Goal: Transaction & Acquisition: Purchase product/service

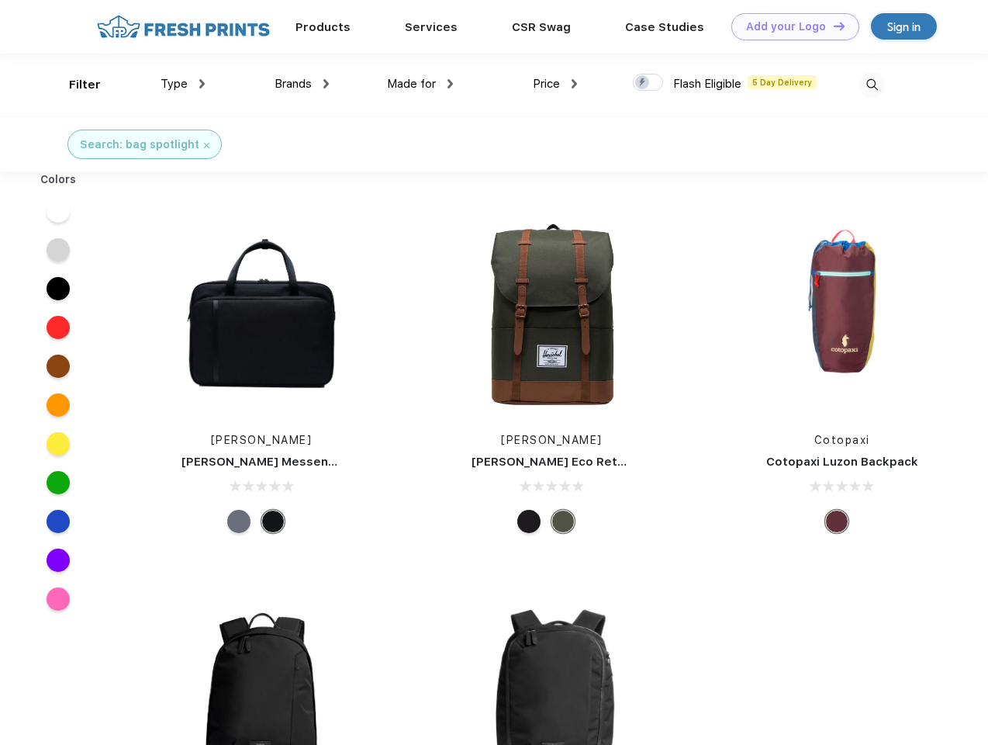
click at [790, 26] on link "Add your Logo Design Tool" at bounding box center [796, 26] width 128 height 27
click at [0, 0] on div "Design Tool" at bounding box center [0, 0] width 0 height 0
click at [832, 26] on link "Add your Logo Design Tool" at bounding box center [796, 26] width 128 height 27
click at [74, 85] on div "Filter" at bounding box center [85, 85] width 32 height 18
click at [183, 84] on span "Type" at bounding box center [174, 84] width 27 height 14
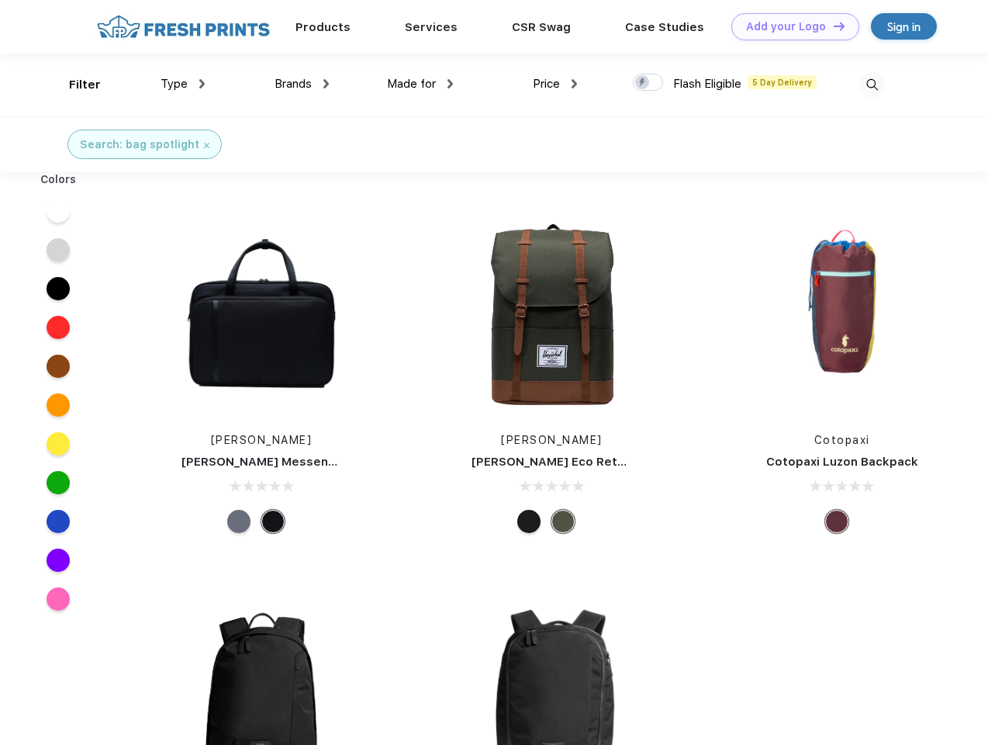
click at [302, 84] on span "Brands" at bounding box center [293, 84] width 37 height 14
click at [420, 84] on span "Made for" at bounding box center [411, 84] width 49 height 14
click at [555, 84] on span "Price" at bounding box center [546, 84] width 27 height 14
click at [649, 83] on div at bounding box center [648, 82] width 30 height 17
click at [643, 83] on input "checkbox" at bounding box center [638, 78] width 10 height 10
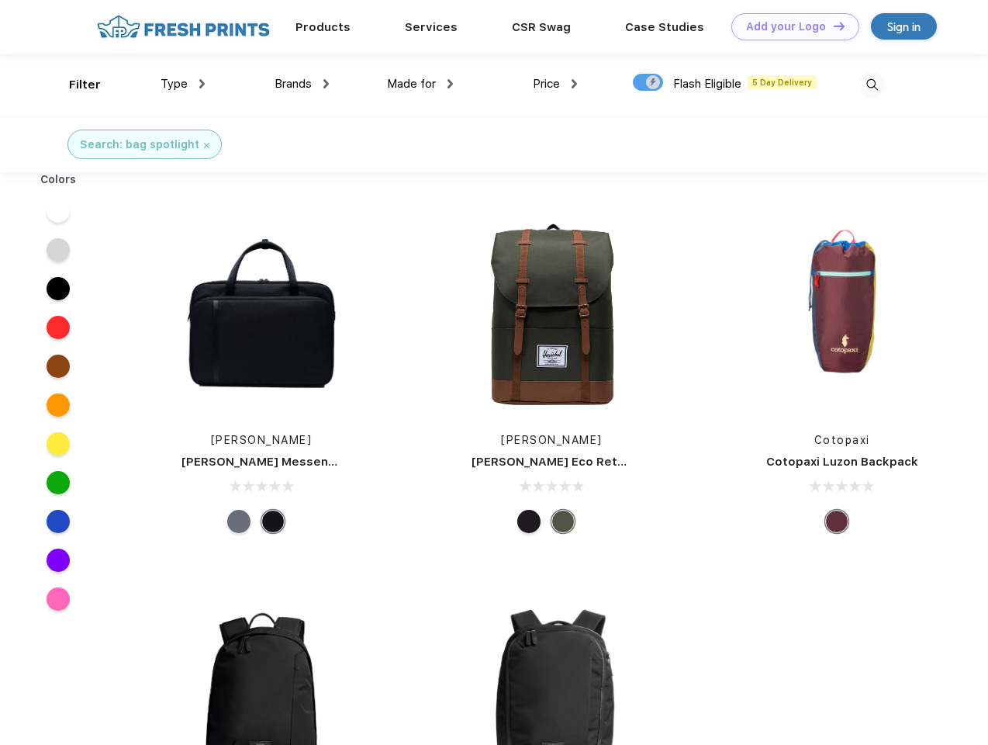
click at [872, 85] on img at bounding box center [873, 85] width 26 height 26
